Goal: Task Accomplishment & Management: Manage account settings

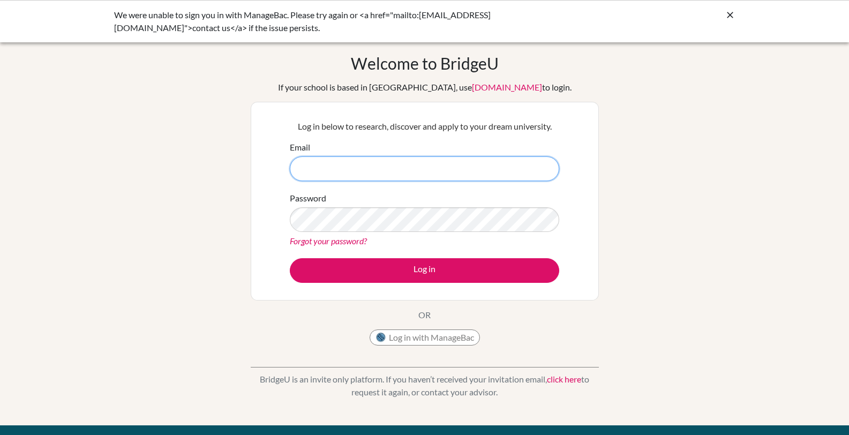
click at [397, 168] on input "Email" at bounding box center [425, 168] width 270 height 25
type input "[EMAIL_ADDRESS][DOMAIN_NAME]"
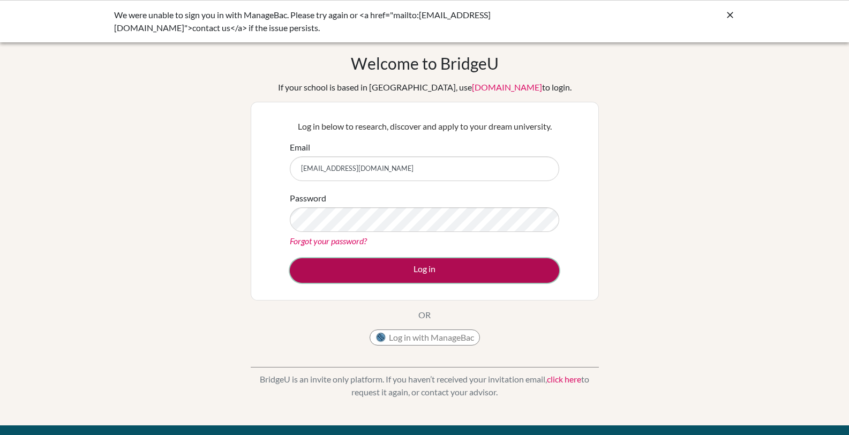
click at [399, 272] on button "Log in" at bounding box center [425, 270] width 270 height 25
